Goal: Task Accomplishment & Management: Manage account settings

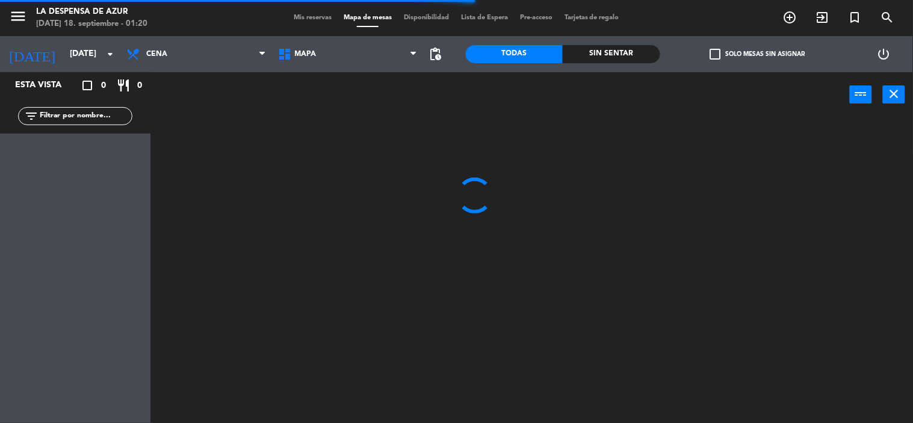
click at [320, 20] on span "Mis reservas" at bounding box center [313, 17] width 50 height 7
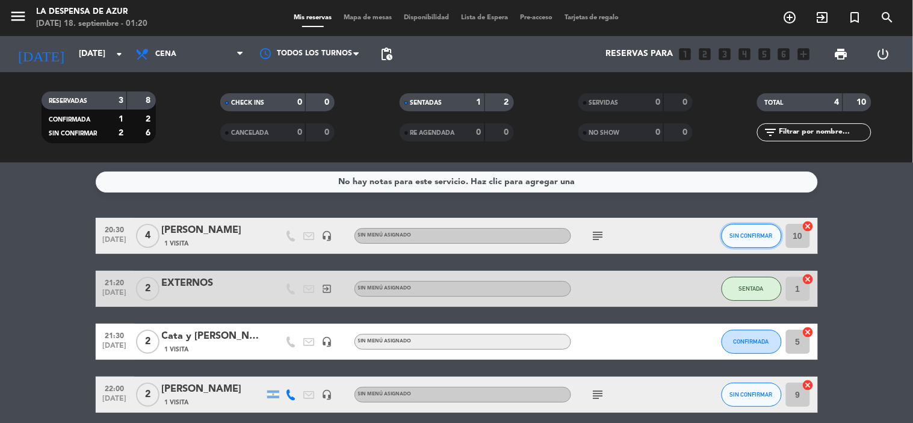
click at [759, 241] on button "SIN CONFIRMAR" at bounding box center [751, 236] width 60 height 24
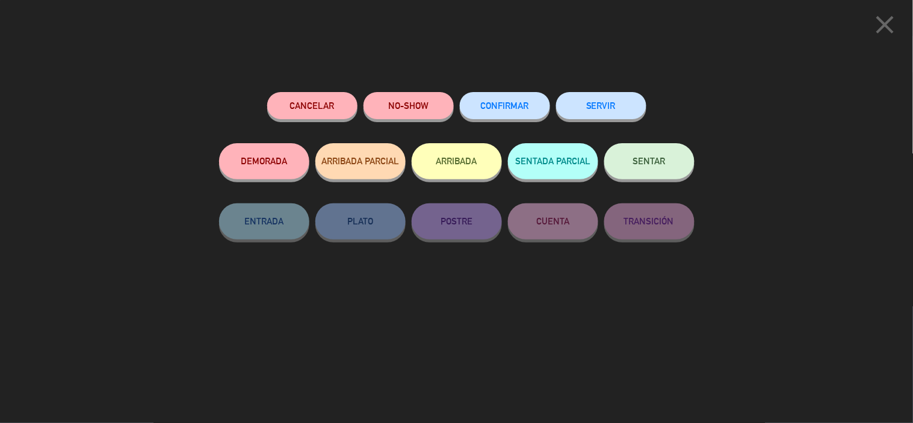
click at [392, 114] on button "NO-SHOW" at bounding box center [408, 105] width 90 height 27
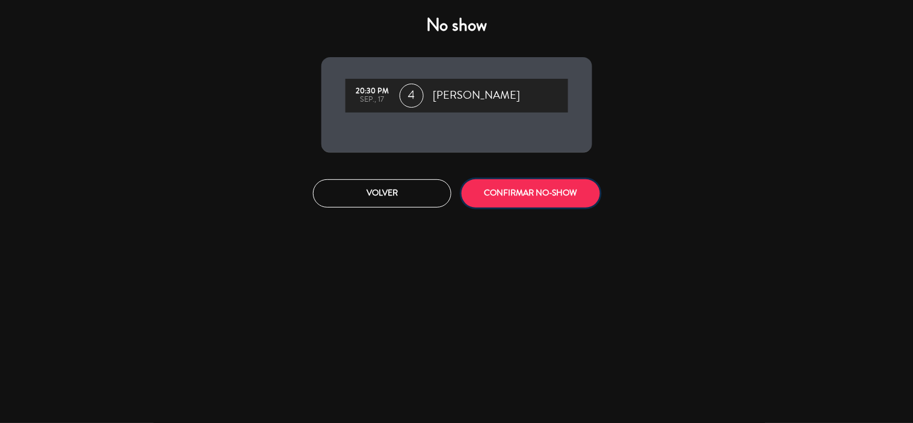
click at [496, 190] on button "CONFIRMAR NO-SHOW" at bounding box center [531, 193] width 138 height 28
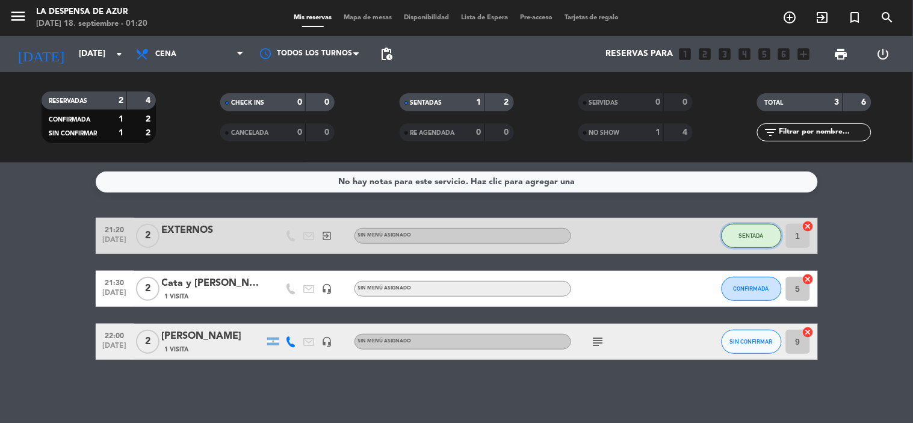
click at [753, 226] on button "SENTADA" at bounding box center [751, 236] width 60 height 24
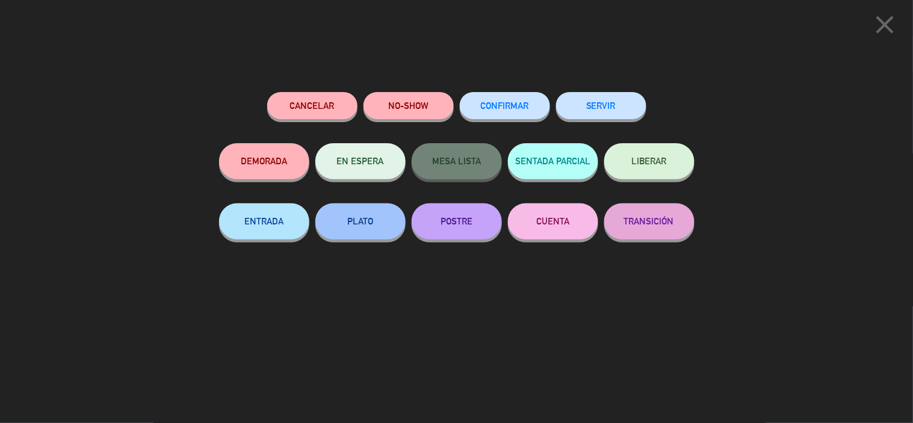
click at [605, 102] on button "SERVIR" at bounding box center [601, 105] width 90 height 27
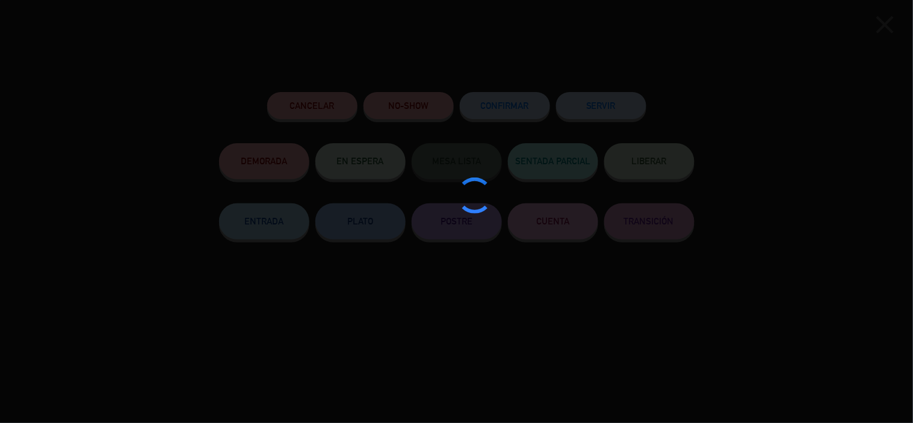
click at [605, 102] on div at bounding box center [456, 211] width 913 height 423
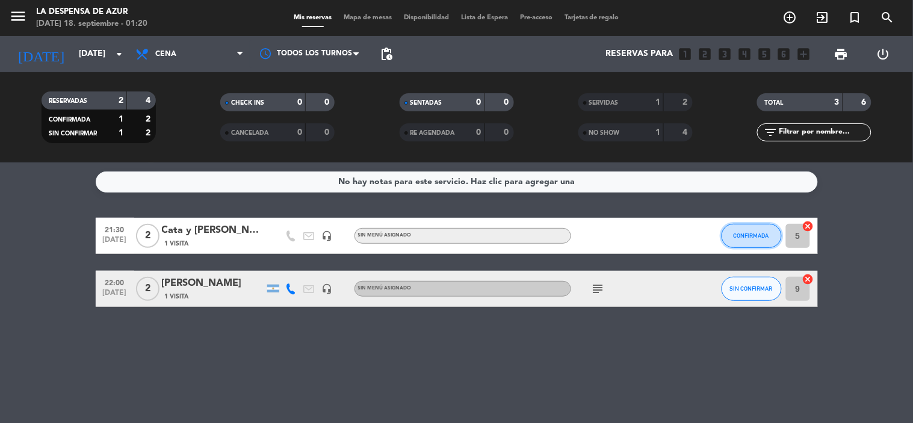
click at [732, 235] on button "CONFIRMADA" at bounding box center [751, 236] width 60 height 24
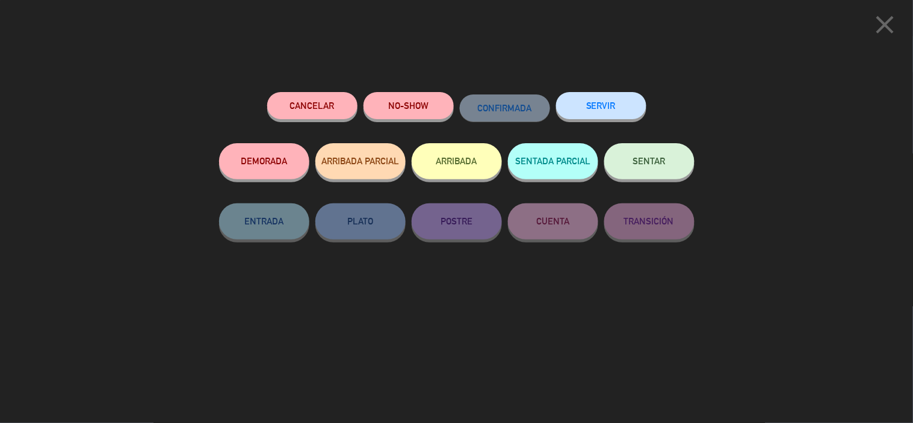
click at [615, 107] on button "SERVIR" at bounding box center [601, 105] width 90 height 27
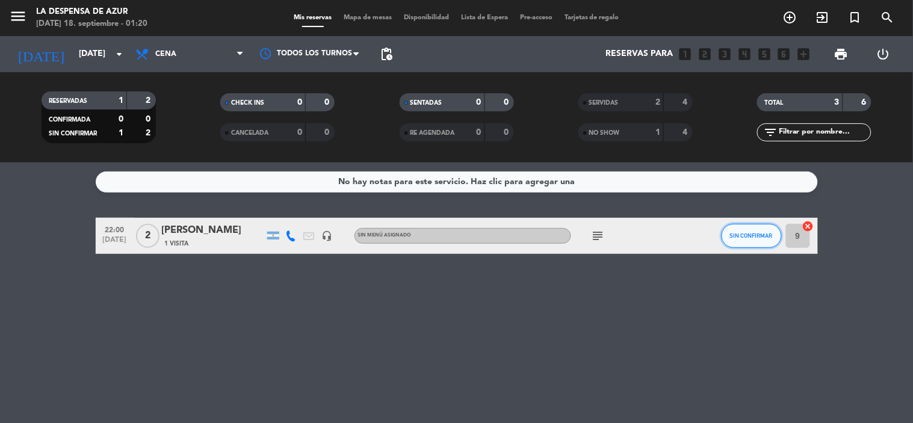
click at [735, 239] on button "SIN CONFIRMAR" at bounding box center [751, 236] width 60 height 24
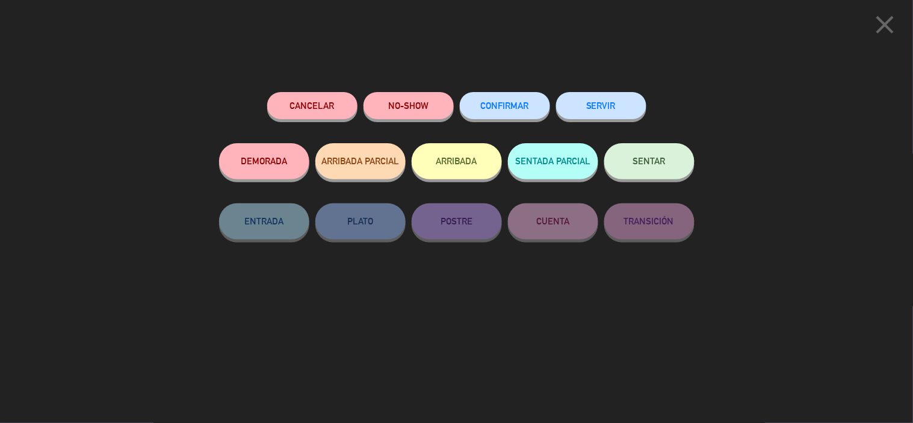
click at [596, 107] on button "SERVIR" at bounding box center [601, 105] width 90 height 27
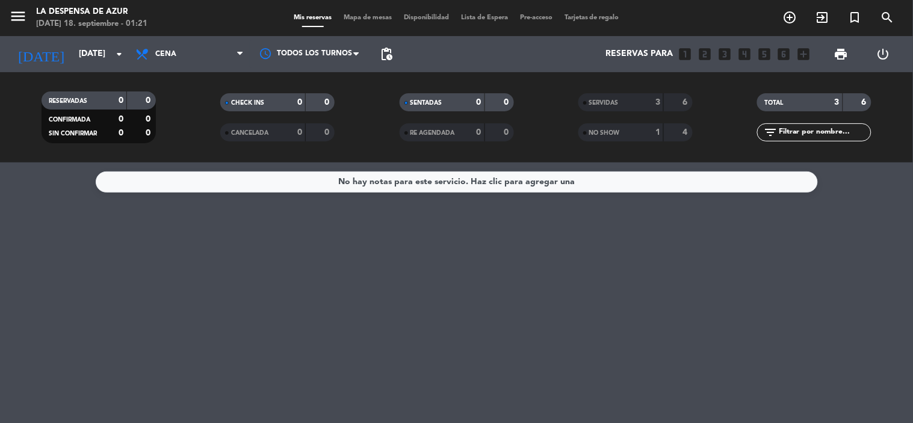
click at [605, 362] on div "No hay notas para este servicio. Haz clic para agregar una" at bounding box center [456, 292] width 913 height 261
click at [208, 63] on span "Cena" at bounding box center [189, 54] width 120 height 26
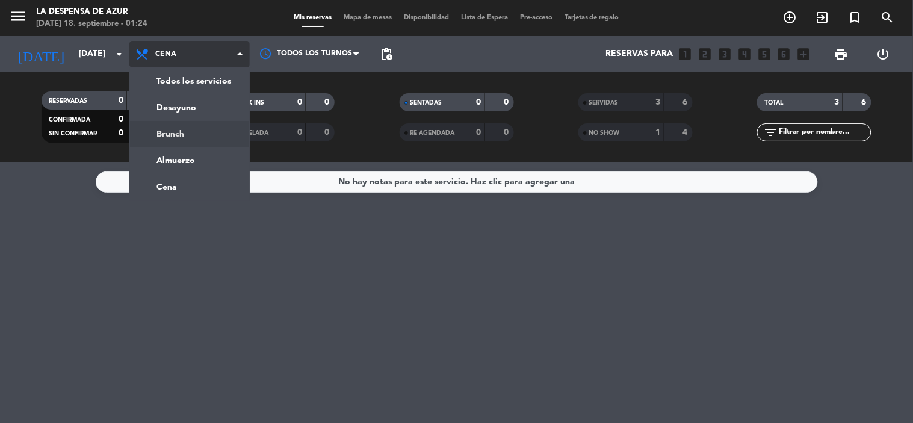
click at [193, 127] on div "menu La Despensa de Azur [DATE] 18. septiembre - 01:24 Mis reservas Mapa de mes…" at bounding box center [456, 81] width 913 height 162
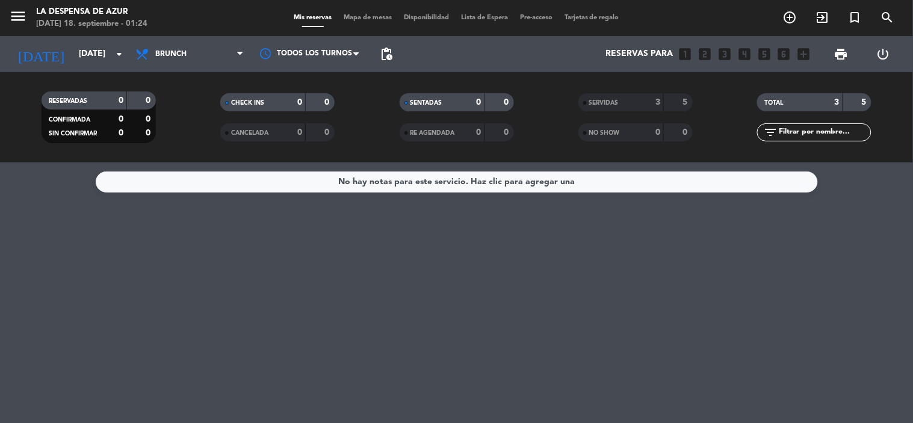
click at [600, 101] on span "SERVIDAS" at bounding box center [603, 103] width 29 height 6
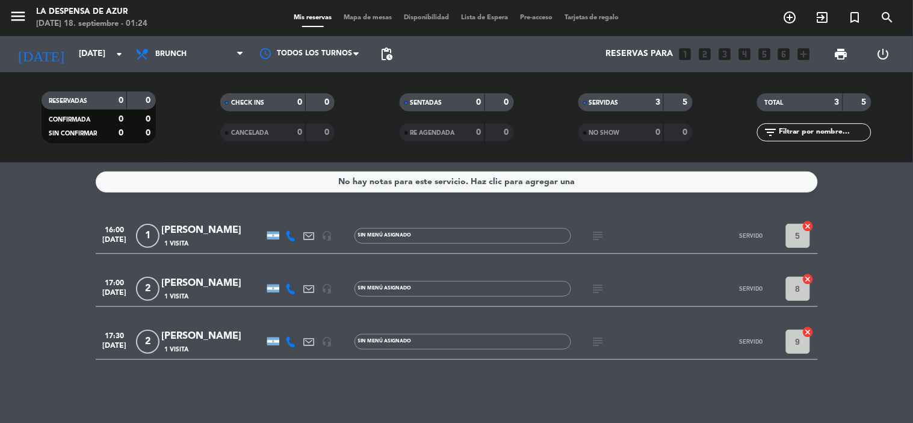
click at [236, 332] on div "[PERSON_NAME]" at bounding box center [213, 337] width 102 height 16
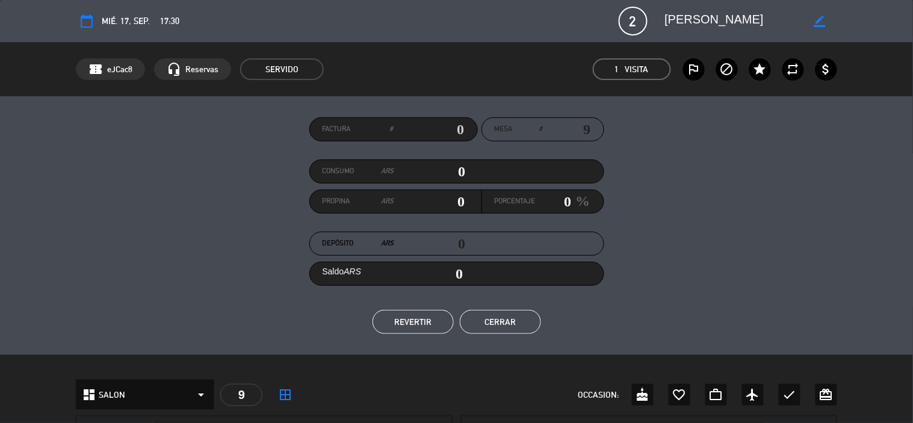
click at [487, 329] on button "Cerrar" at bounding box center [500, 322] width 81 height 24
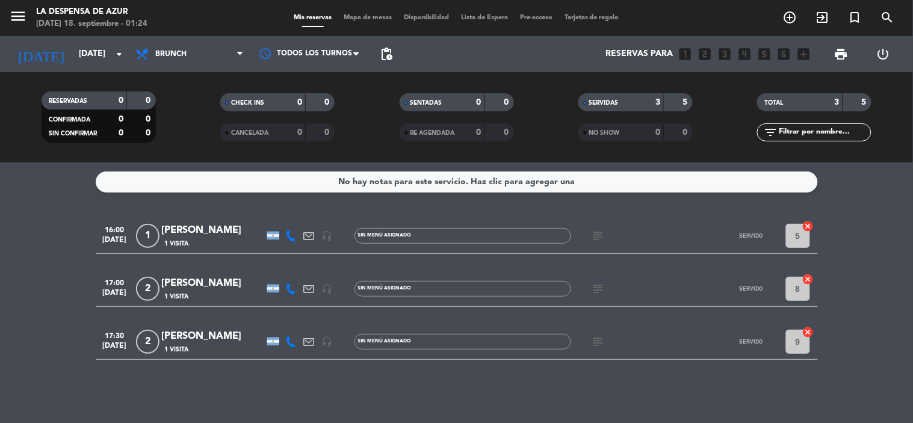
click at [596, 339] on icon "subject" at bounding box center [598, 342] width 14 height 14
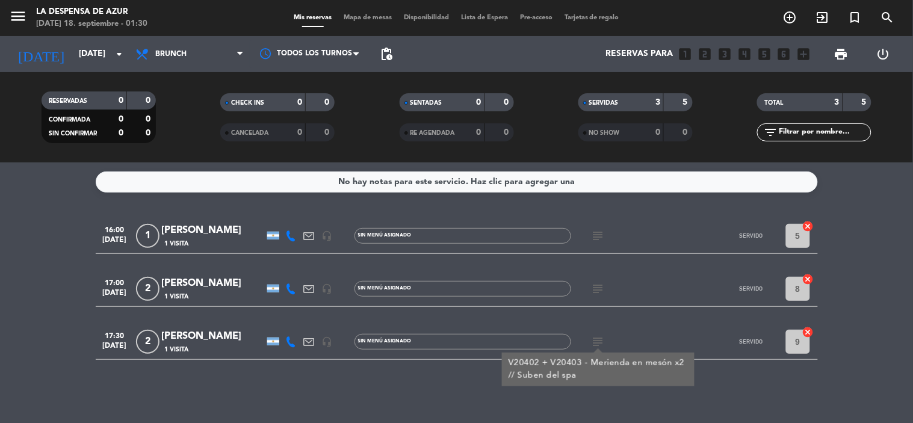
click at [539, 321] on div "16:00 [DATE] 1 [PERSON_NAME] 1 Visita headset_mic Sin menú asignado subject SER…" at bounding box center [457, 289] width 722 height 142
